Goal: Information Seeking & Learning: Find specific fact

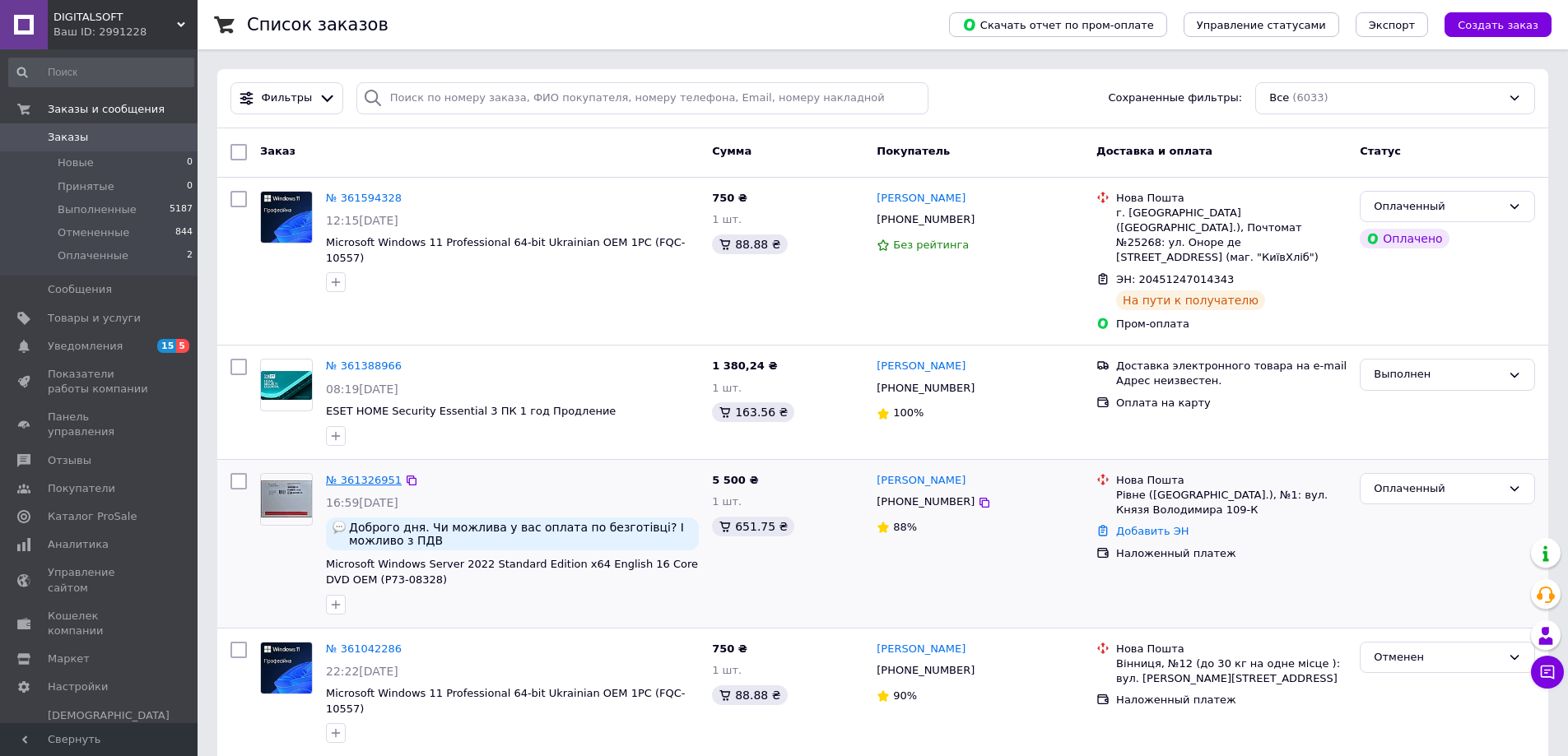
click at [379, 474] on link "№ 361326951" at bounding box center [364, 480] width 76 height 12
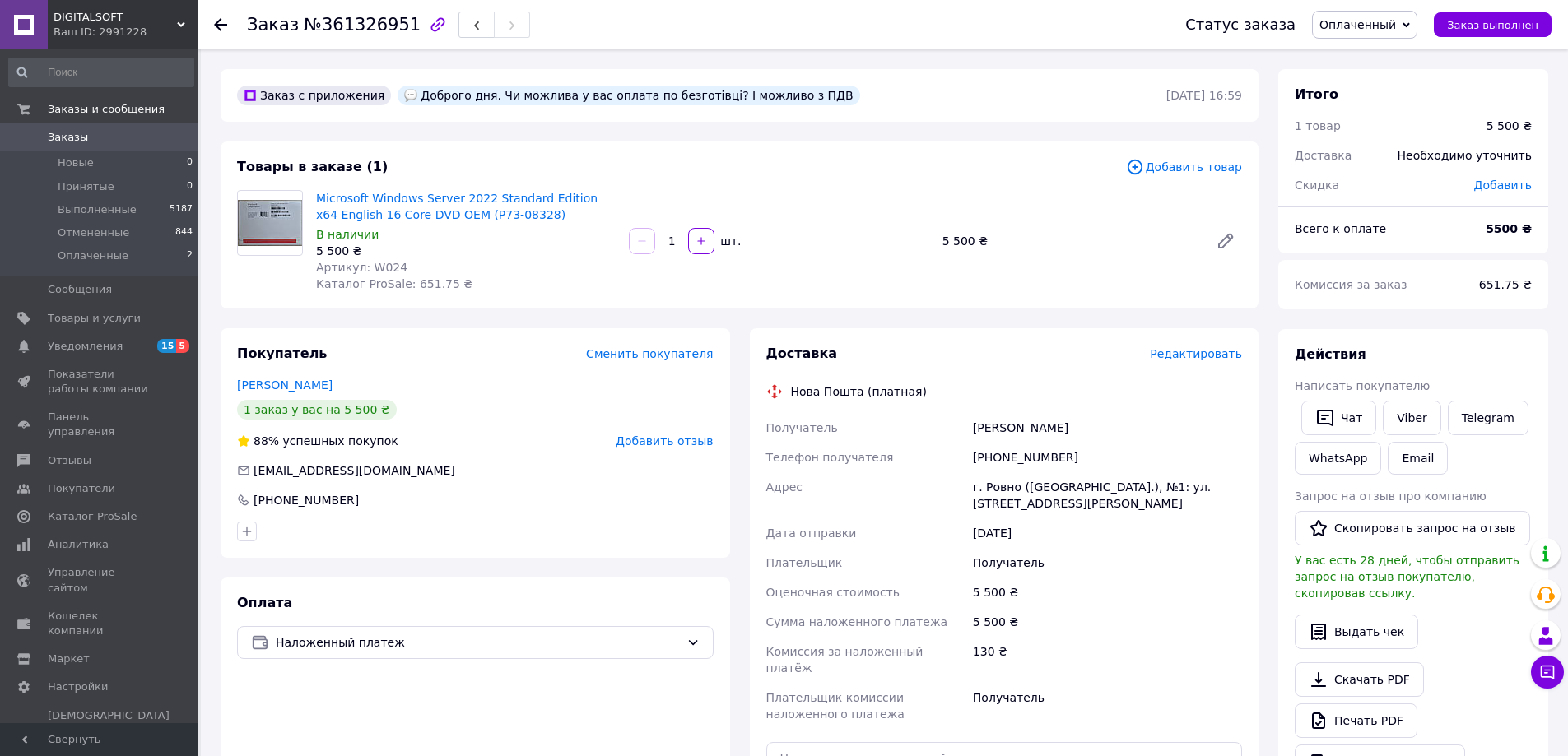
click at [74, 144] on span "Заказы" at bounding box center [67, 137] width 41 height 15
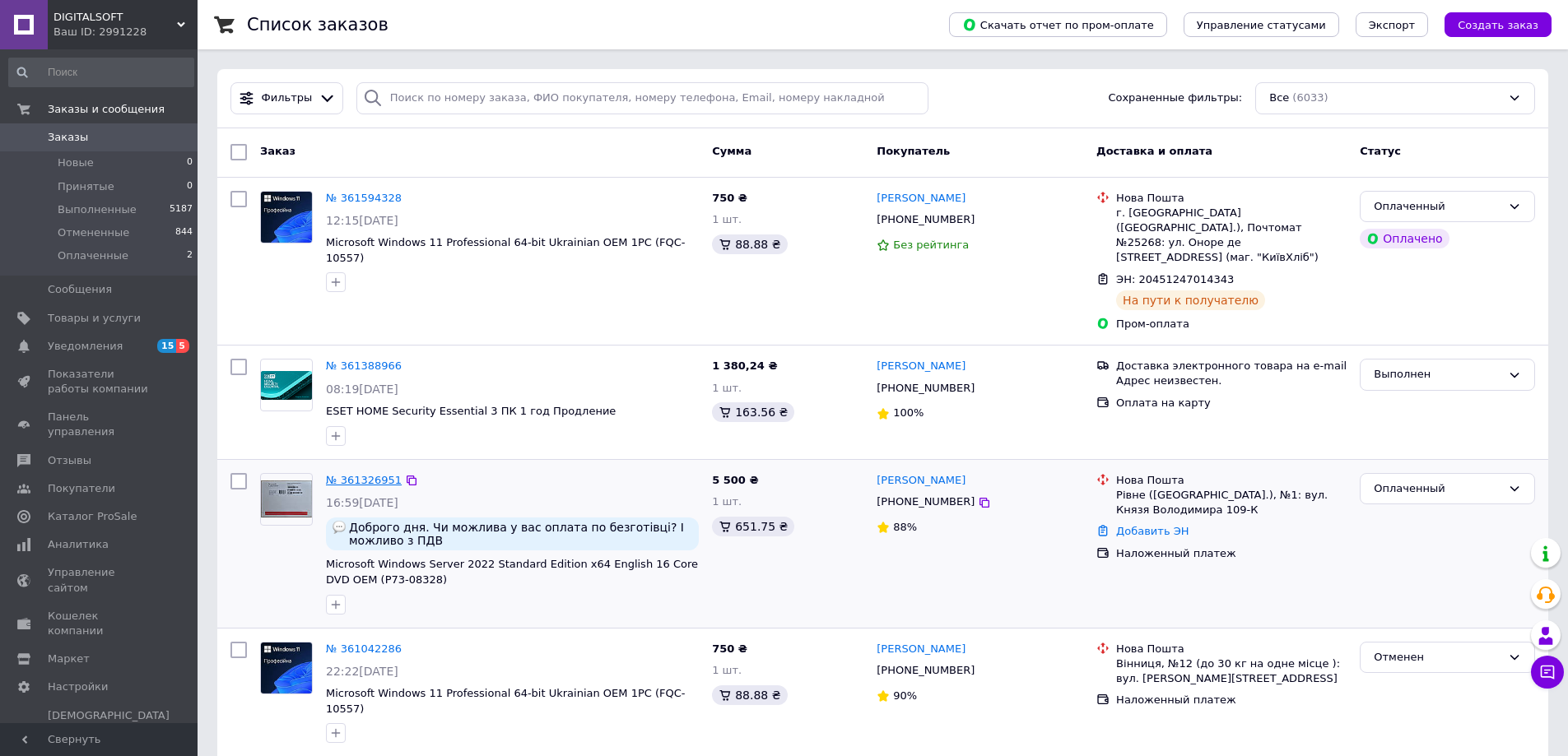
click at [360, 474] on link "№ 361326951" at bounding box center [364, 480] width 76 height 12
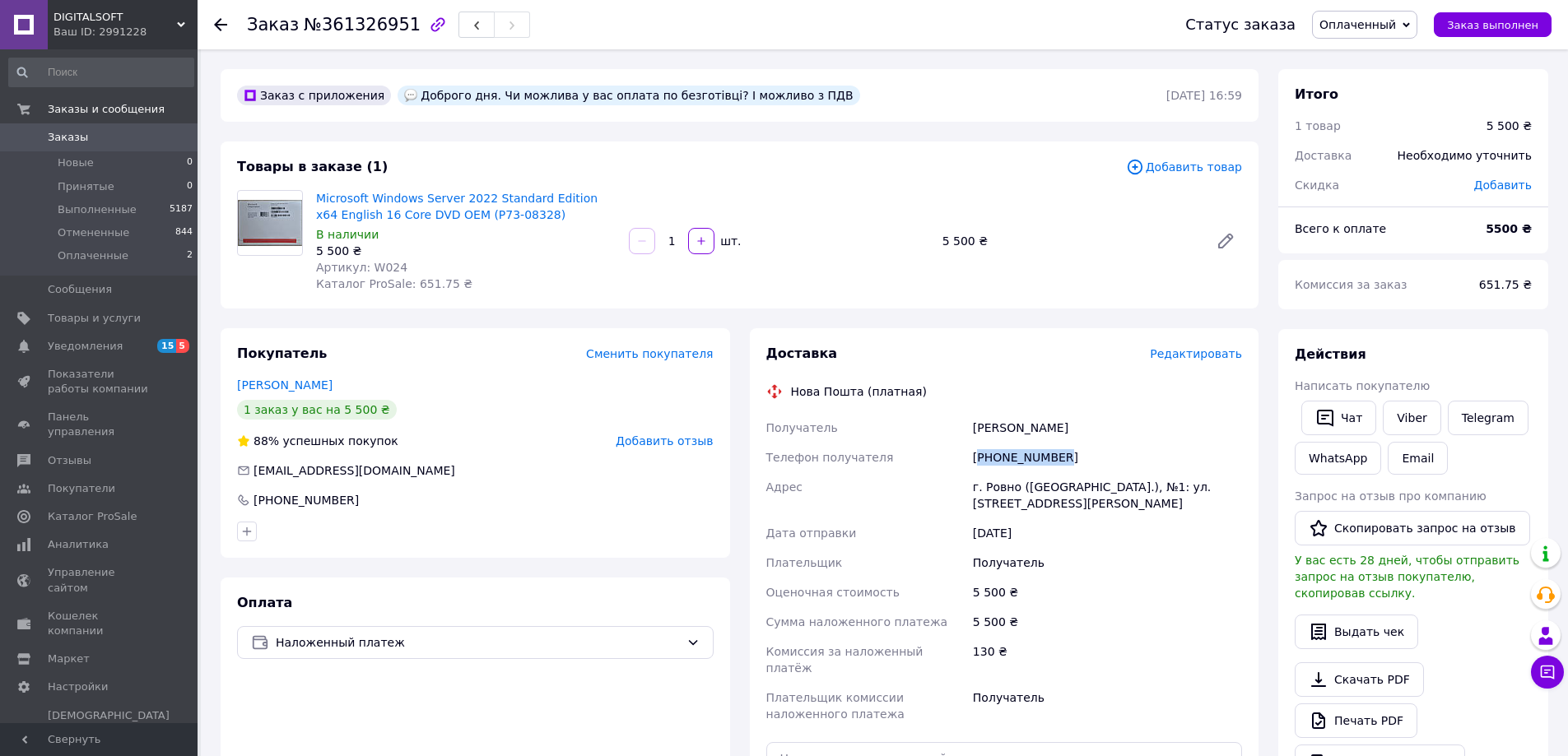
drag, startPoint x: 1074, startPoint y: 459, endPoint x: 977, endPoint y: 452, distance: 97.3
click at [977, 452] on div "[PHONE_NUMBER]" at bounding box center [1108, 458] width 276 height 29
copy div "380679613746"
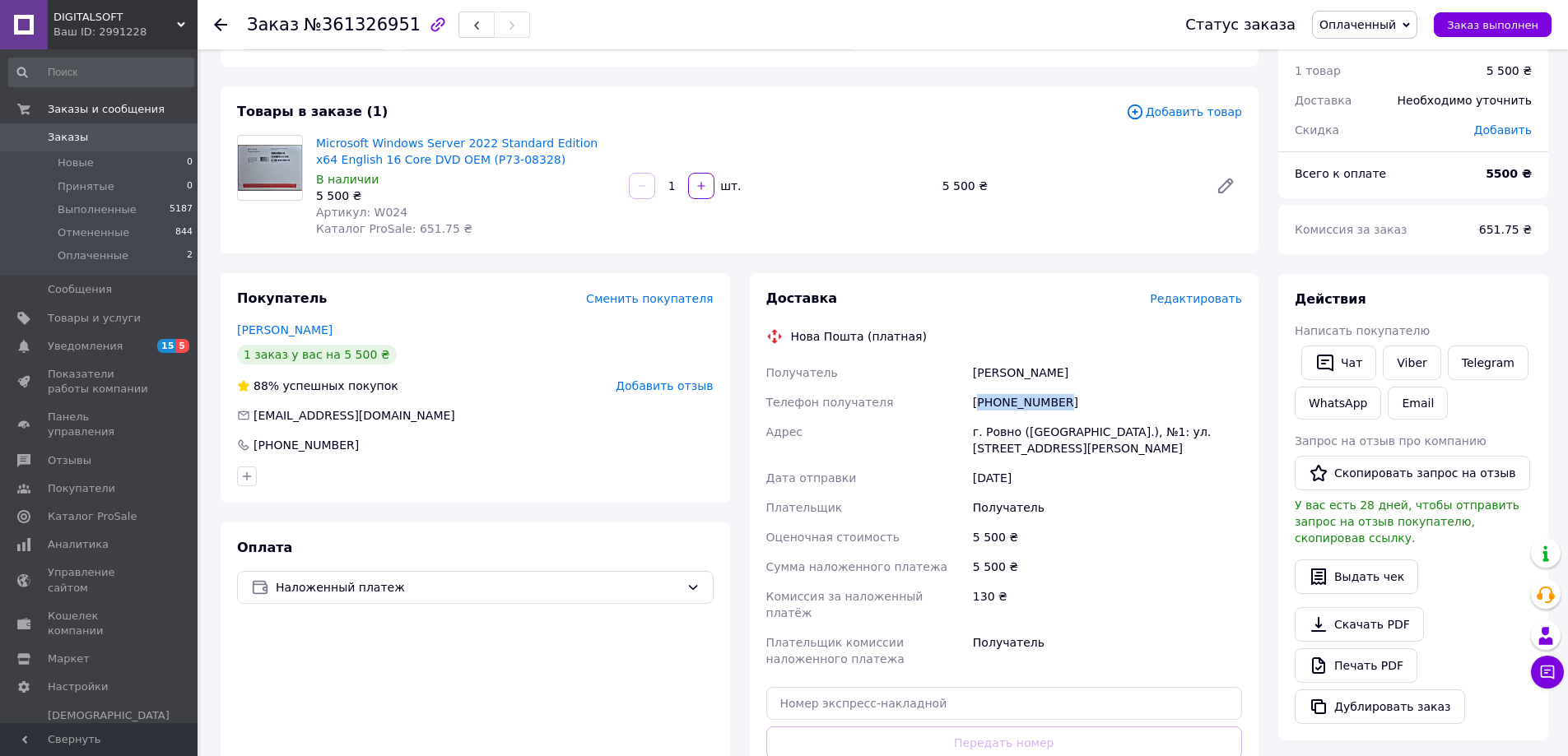
scroll to position [82, 0]
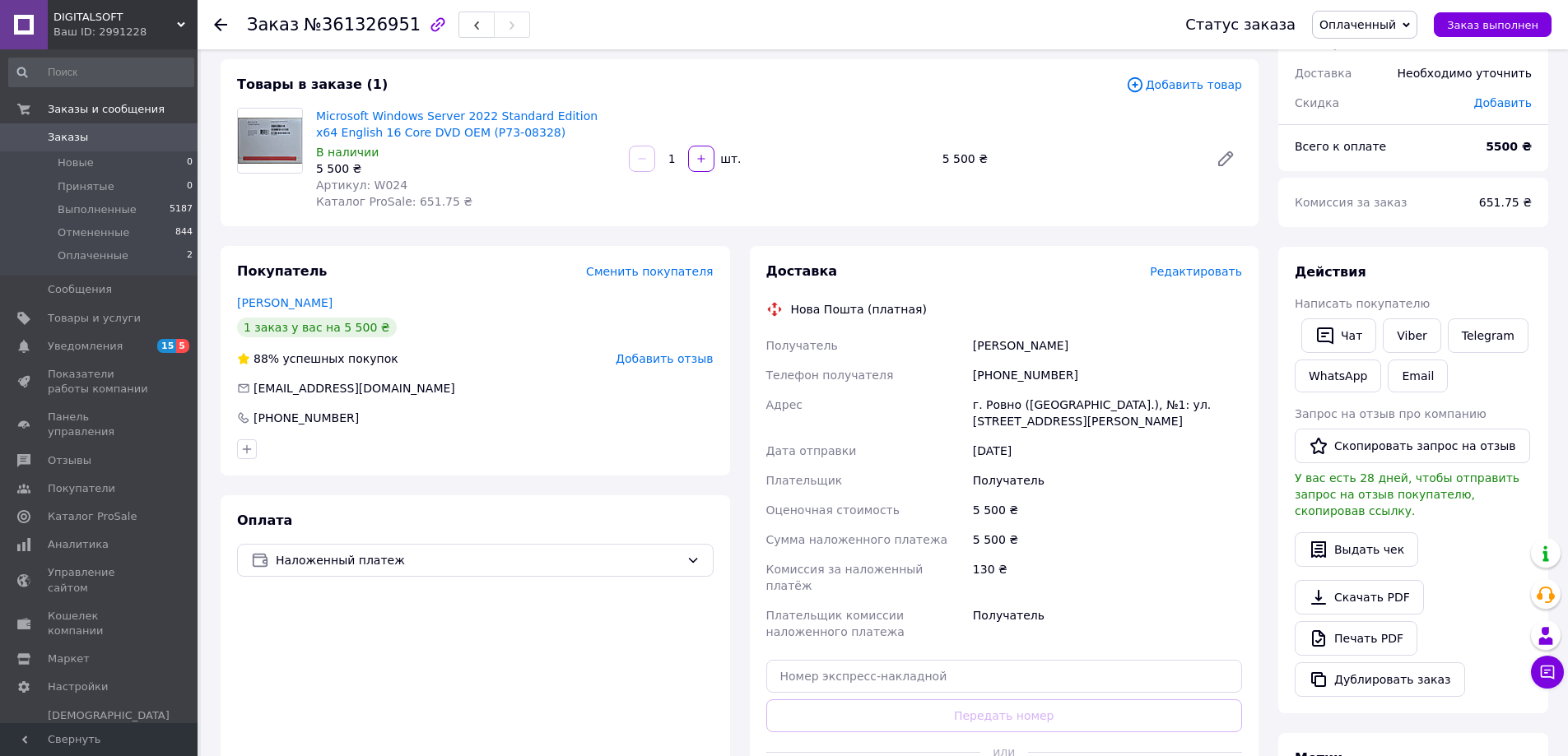
click at [1009, 407] on div "г. Ровно ([GEOGRAPHIC_DATA].), №1: ул. [STREET_ADDRESS][PERSON_NAME]" at bounding box center [1108, 413] width 276 height 46
copy div "Ровно"
click at [980, 343] on div "[PERSON_NAME]" at bounding box center [1108, 345] width 276 height 29
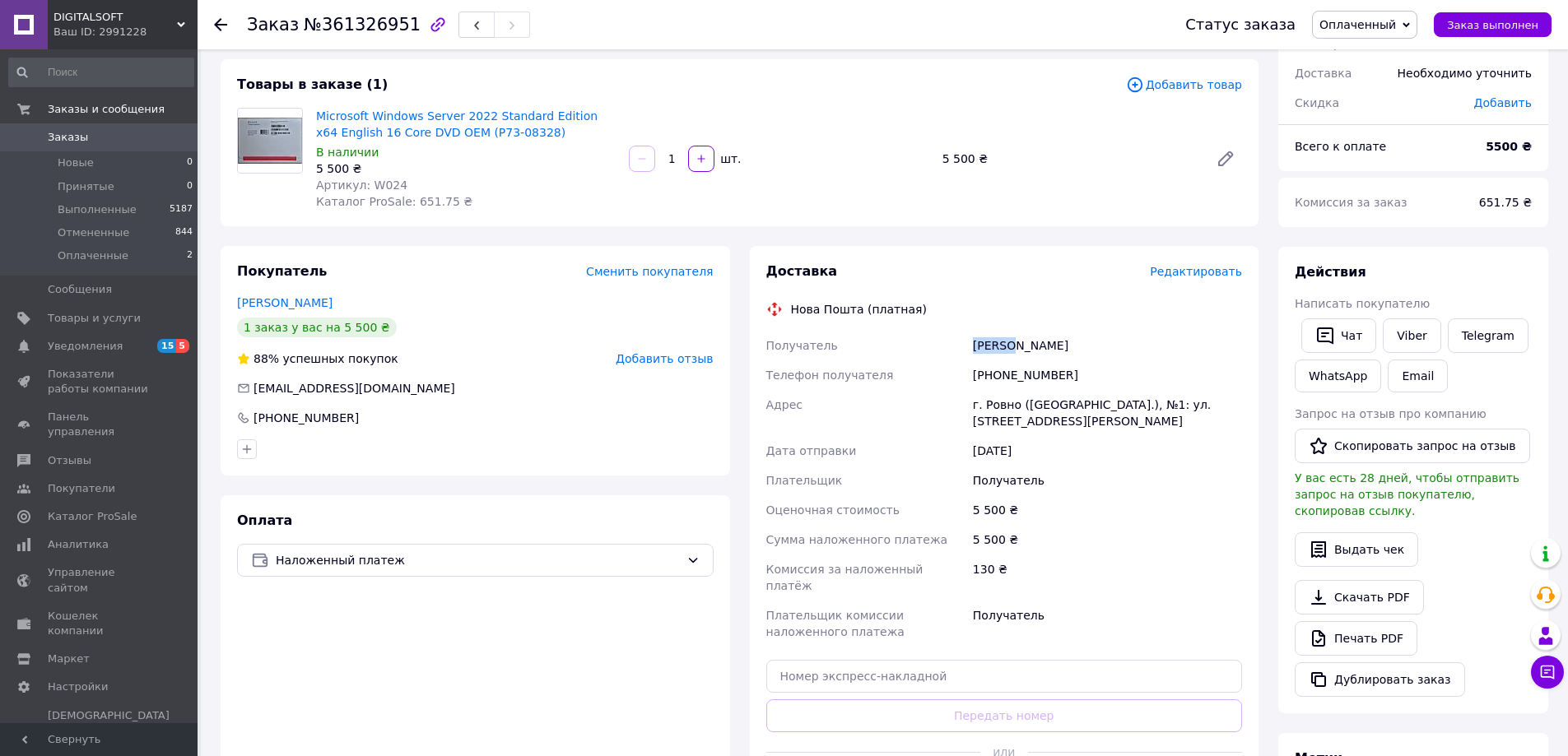
copy div "Рухер"
click at [1034, 344] on div "[PERSON_NAME]" at bounding box center [1108, 345] width 276 height 29
copy div "[PERSON_NAME]"
click at [1007, 398] on div "г. Ровно ([GEOGRAPHIC_DATA].), №1: ул. [STREET_ADDRESS][PERSON_NAME]" at bounding box center [1108, 413] width 276 height 46
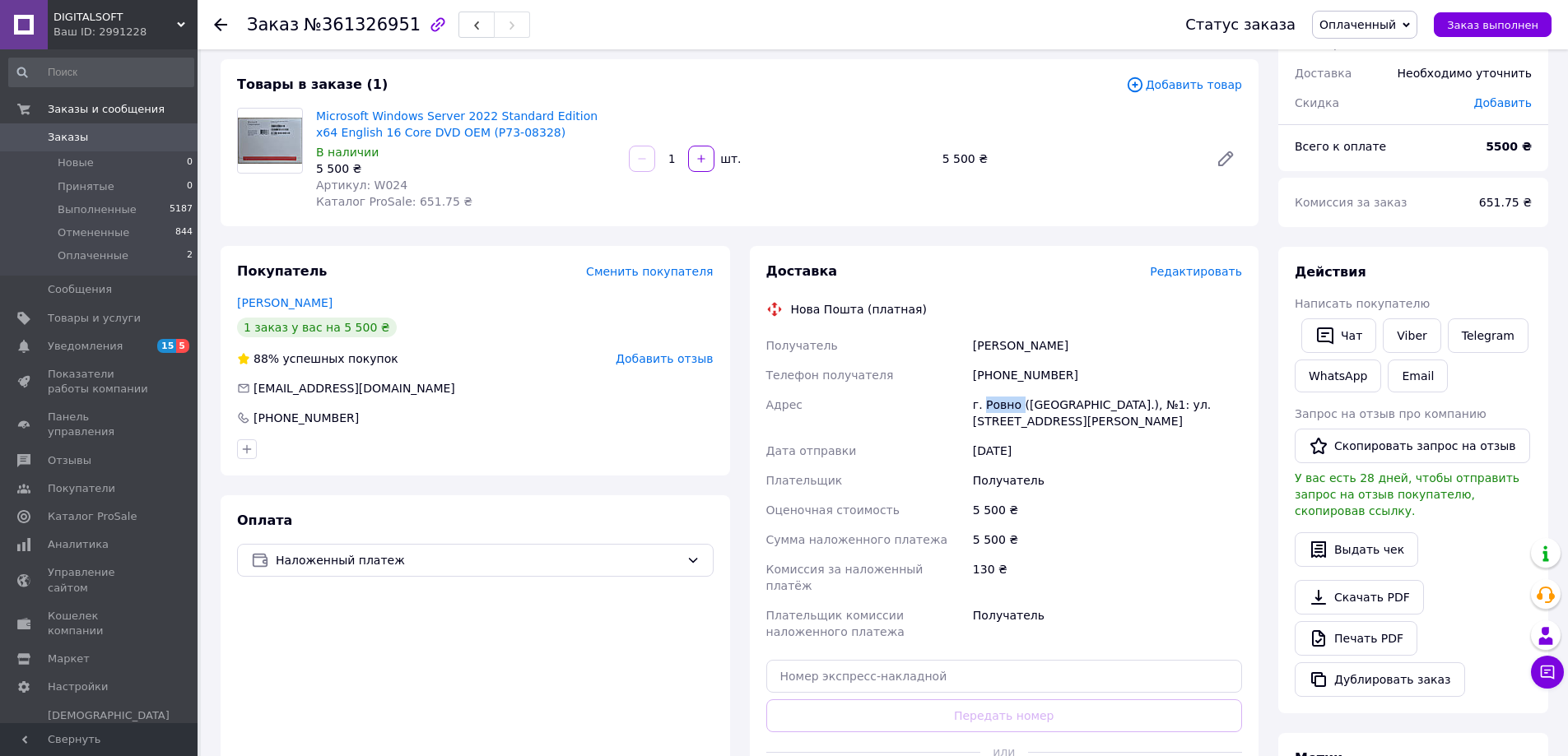
click at [1007, 398] on div "г. Ровно ([GEOGRAPHIC_DATA].), №1: ул. [STREET_ADDRESS][PERSON_NAME]" at bounding box center [1108, 413] width 276 height 46
copy div "Ровно"
drag, startPoint x: 1156, startPoint y: 402, endPoint x: 1030, endPoint y: 420, distance: 127.3
click at [1030, 420] on div "г. Ровно ([GEOGRAPHIC_DATA].), №1: ул. [STREET_ADDRESS][PERSON_NAME]" at bounding box center [1108, 413] width 276 height 46
copy div "Князя [PERSON_NAME]"
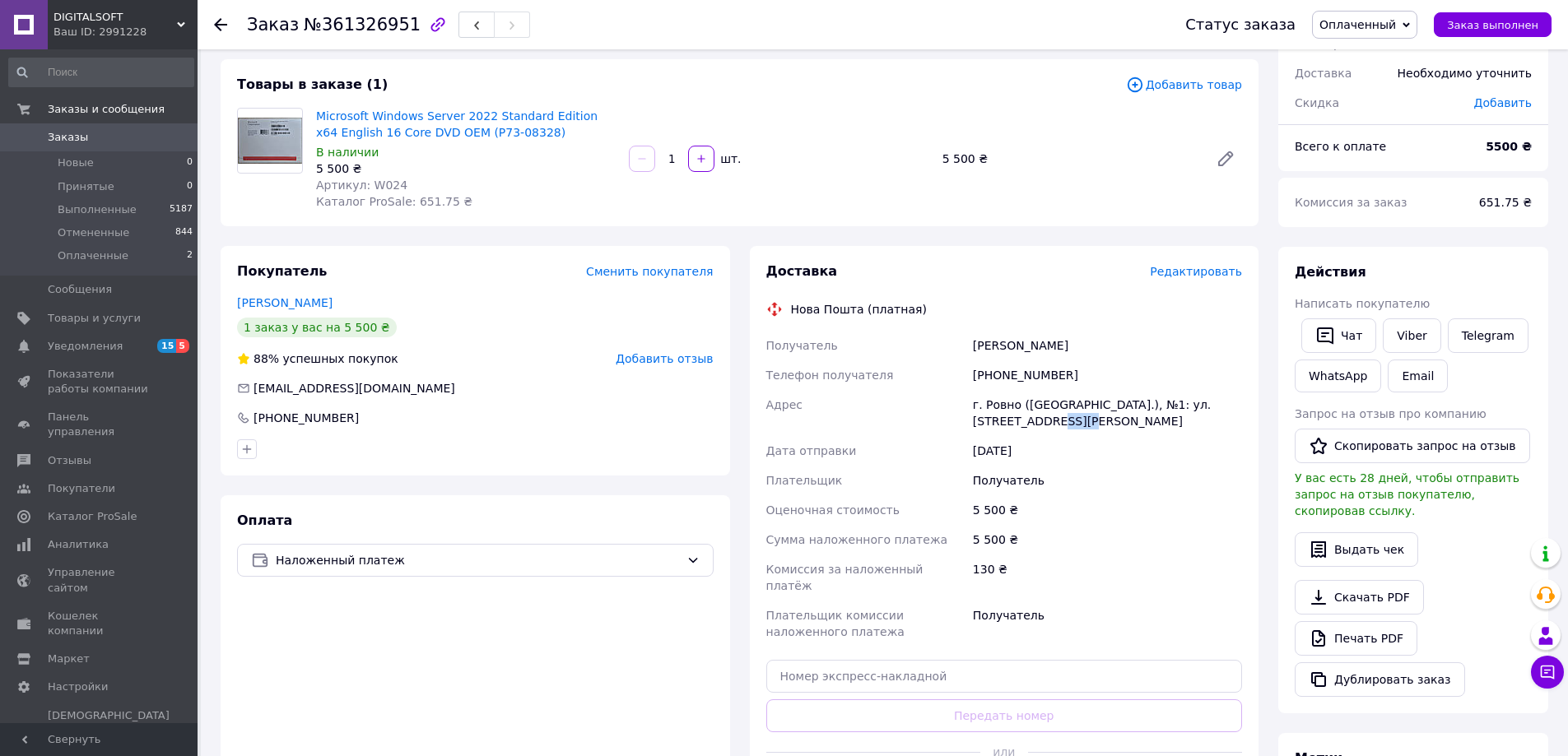
drag, startPoint x: 1071, startPoint y: 420, endPoint x: 1040, endPoint y: 422, distance: 31.1
click at [1040, 422] on div "г. Ровно ([GEOGRAPHIC_DATA].), №1: ул. [STREET_ADDRESS][PERSON_NAME]" at bounding box center [1108, 413] width 276 height 46
copy div "109-К"
